Goal: Navigation & Orientation: Find specific page/section

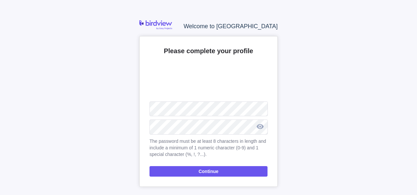
click at [262, 127] on div at bounding box center [259, 126] width 15 height 16
click at [264, 123] on div at bounding box center [259, 126] width 15 height 16
click at [258, 128] on div at bounding box center [259, 126] width 15 height 16
click at [258, 126] on div at bounding box center [259, 126] width 15 height 16
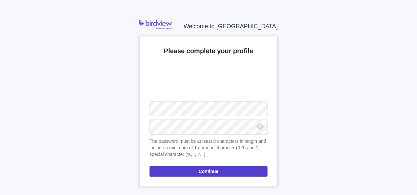
click at [233, 170] on span "Continue" at bounding box center [208, 171] width 118 height 10
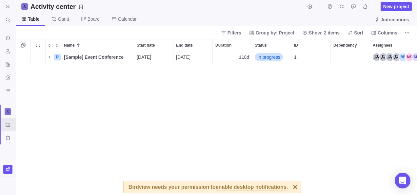
scroll to position [5, 5]
click at [9, 7] on icon at bounding box center [7, 6] width 5 height 5
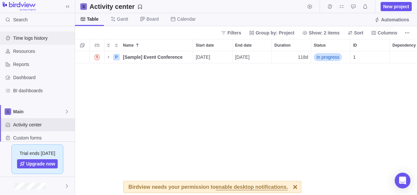
click at [28, 41] on span "Time logs history" at bounding box center [42, 38] width 59 height 7
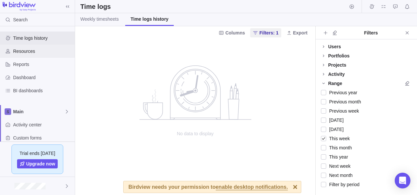
click at [20, 56] on div "Resources" at bounding box center [37, 51] width 75 height 13
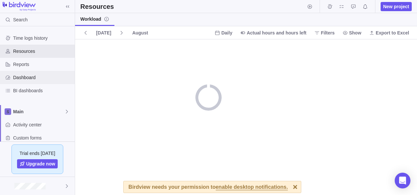
click at [25, 76] on span "Dashboard" at bounding box center [42, 77] width 59 height 7
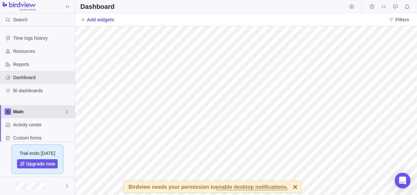
click at [32, 110] on span "Main" at bounding box center [38, 111] width 51 height 7
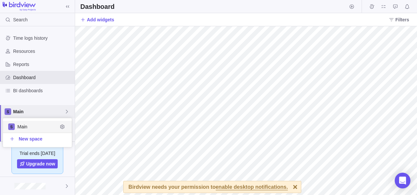
scroll to position [24, 64]
click at [33, 128] on span "Main" at bounding box center [37, 126] width 40 height 7
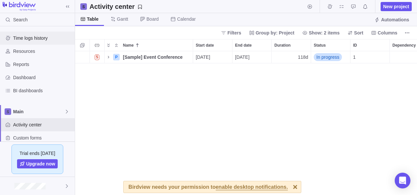
click at [29, 38] on span "Time logs history" at bounding box center [42, 38] width 59 height 7
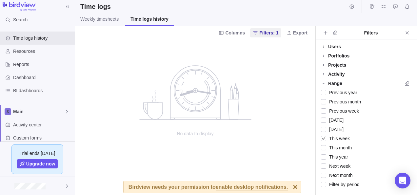
click at [324, 45] on icon at bounding box center [323, 46] width 5 height 5
